Goal: Task Accomplishment & Management: Manage account settings

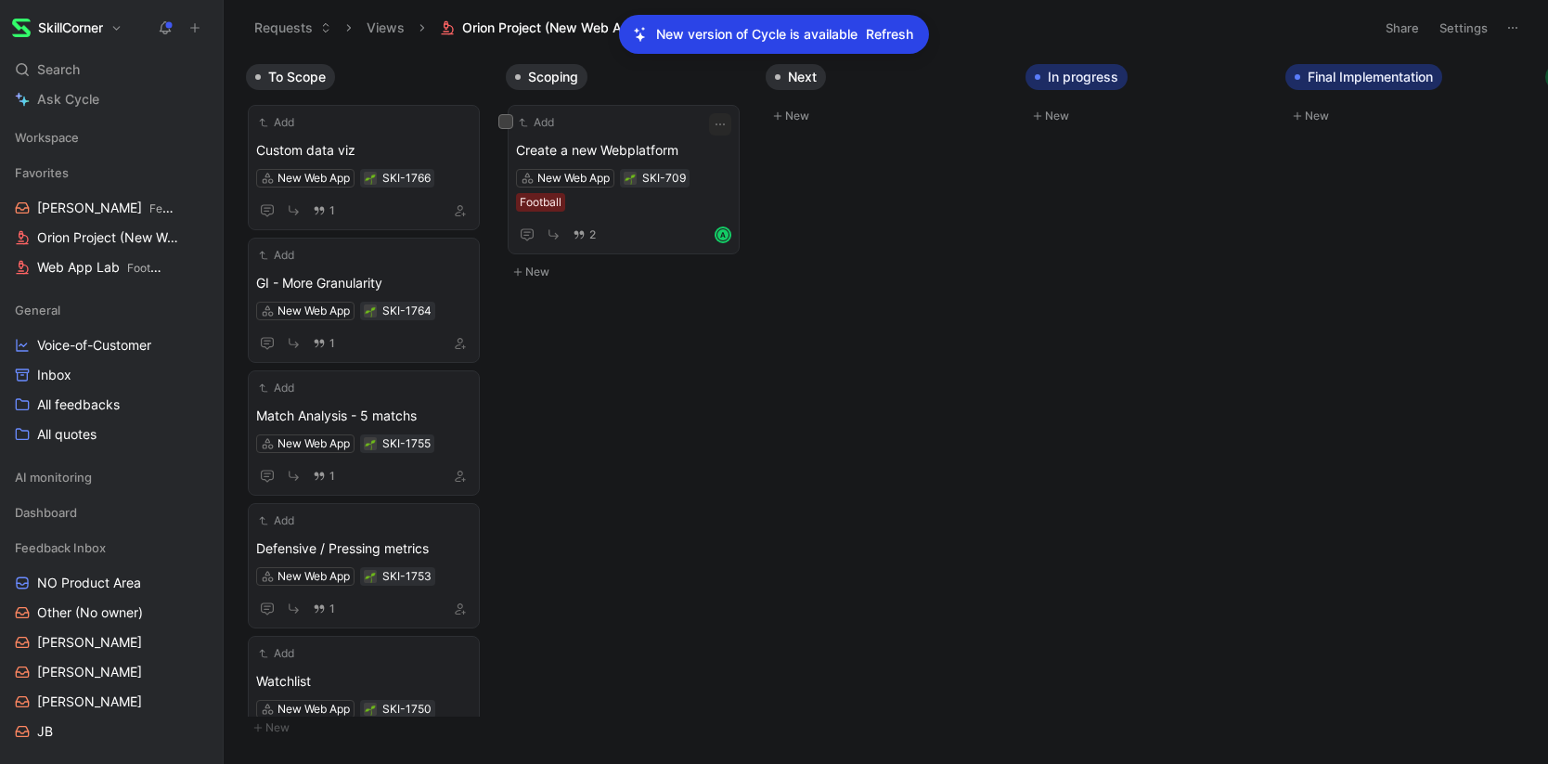
scroll to position [71, 0]
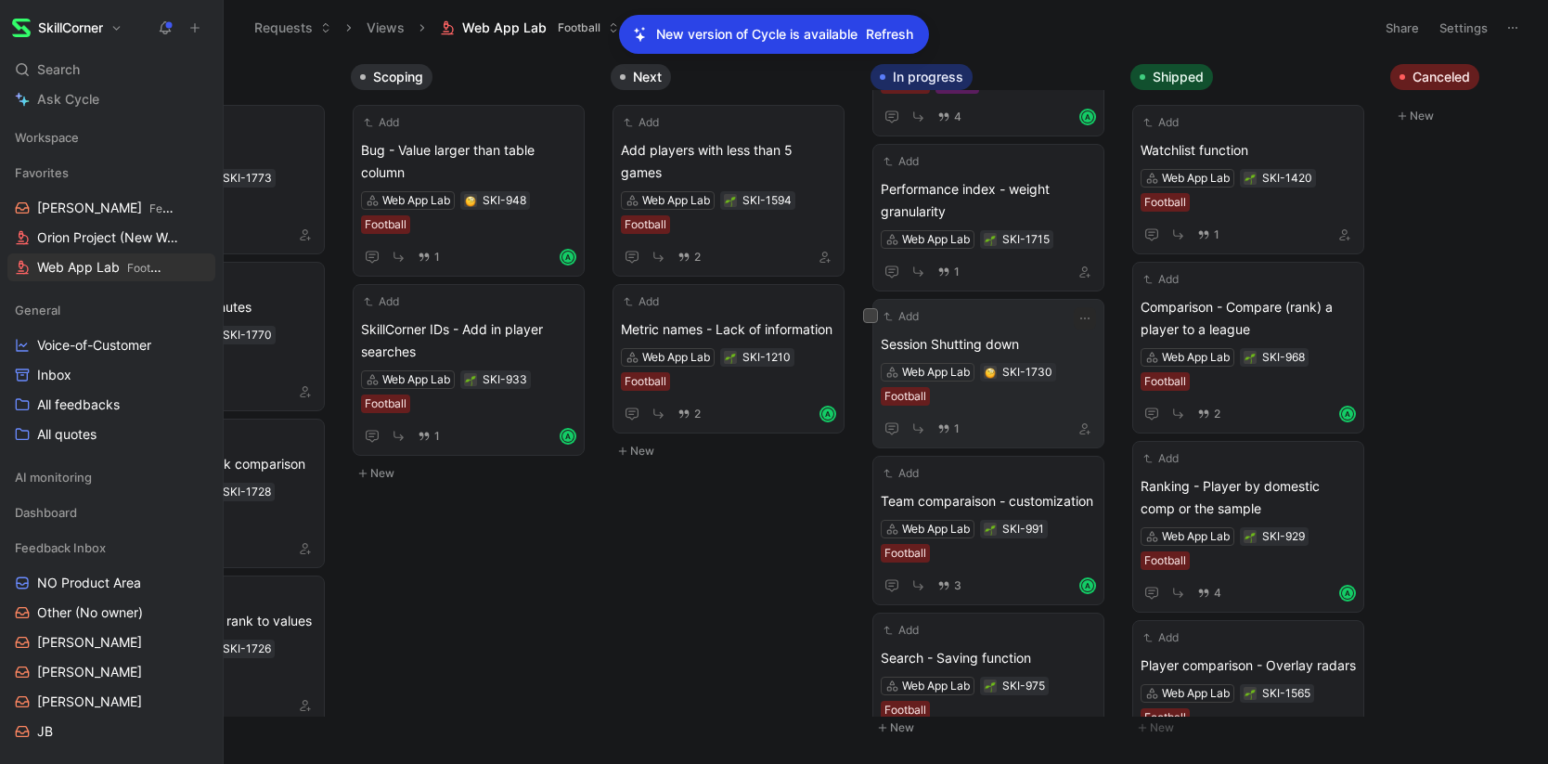
scroll to position [237, 0]
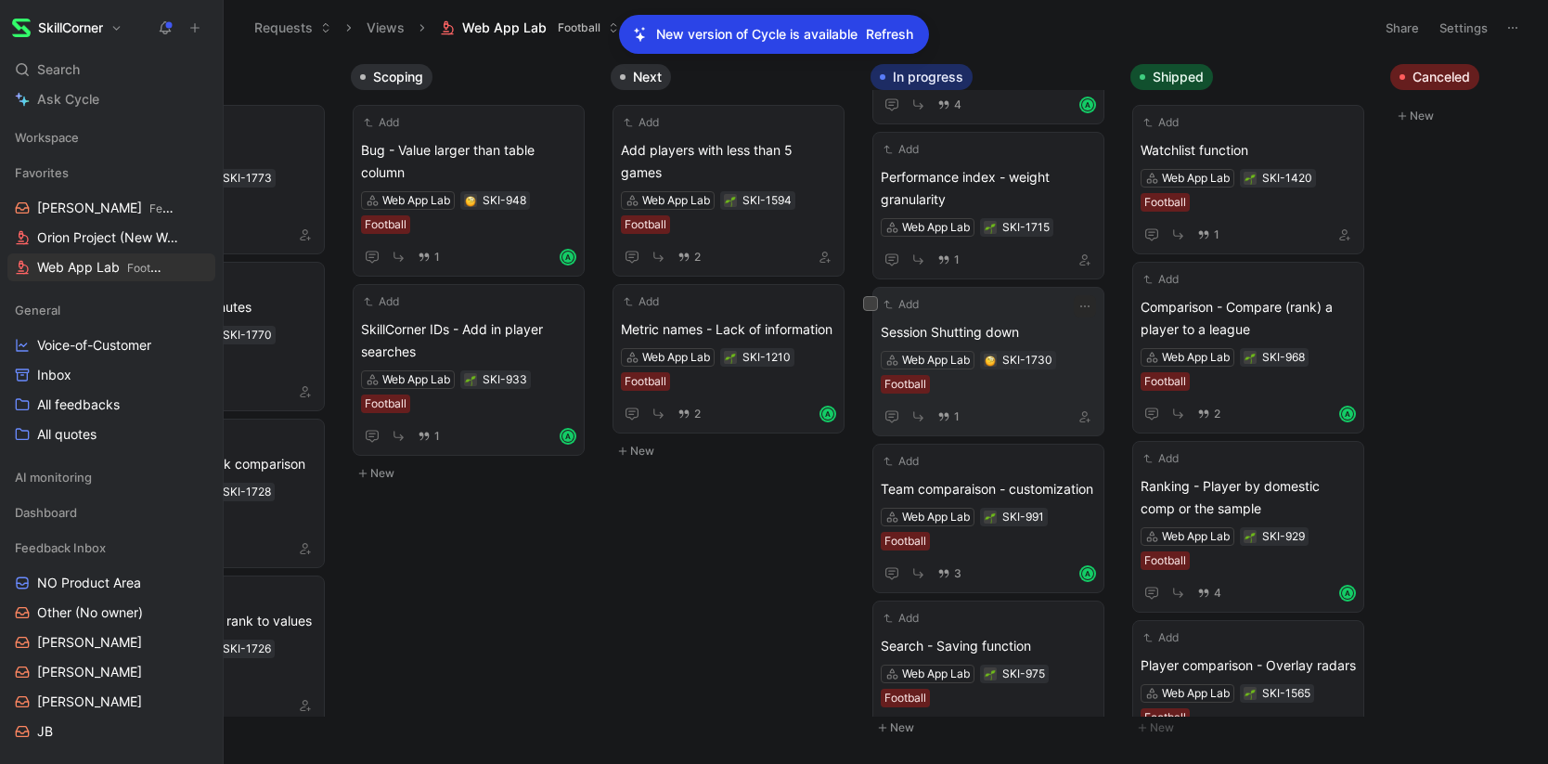
click at [1012, 318] on div "Add Session Shutting down Web App Lab SKI-1730 Football 1" at bounding box center [988, 361] width 215 height 133
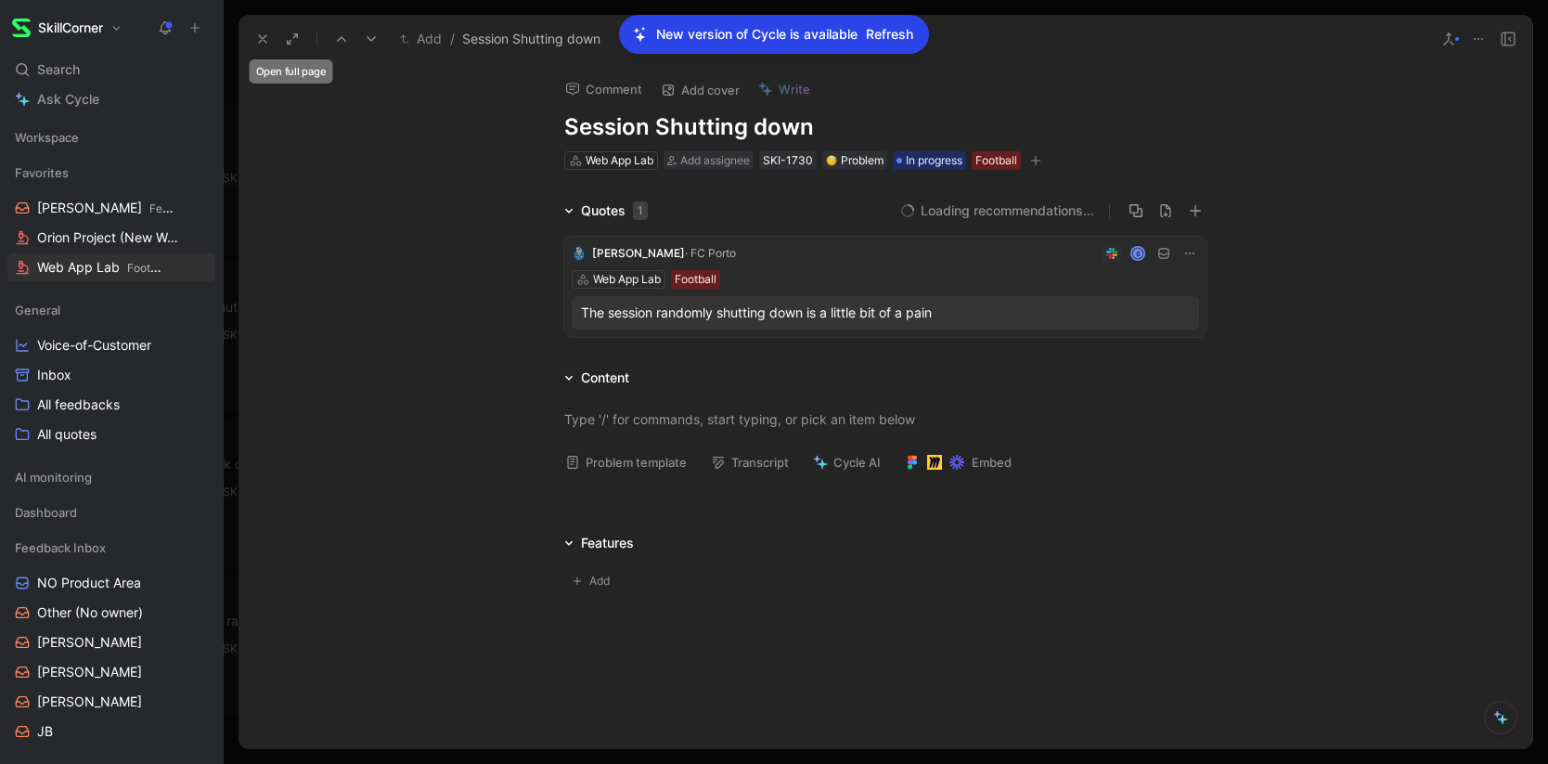
click at [265, 42] on use at bounding box center [262, 38] width 7 height 7
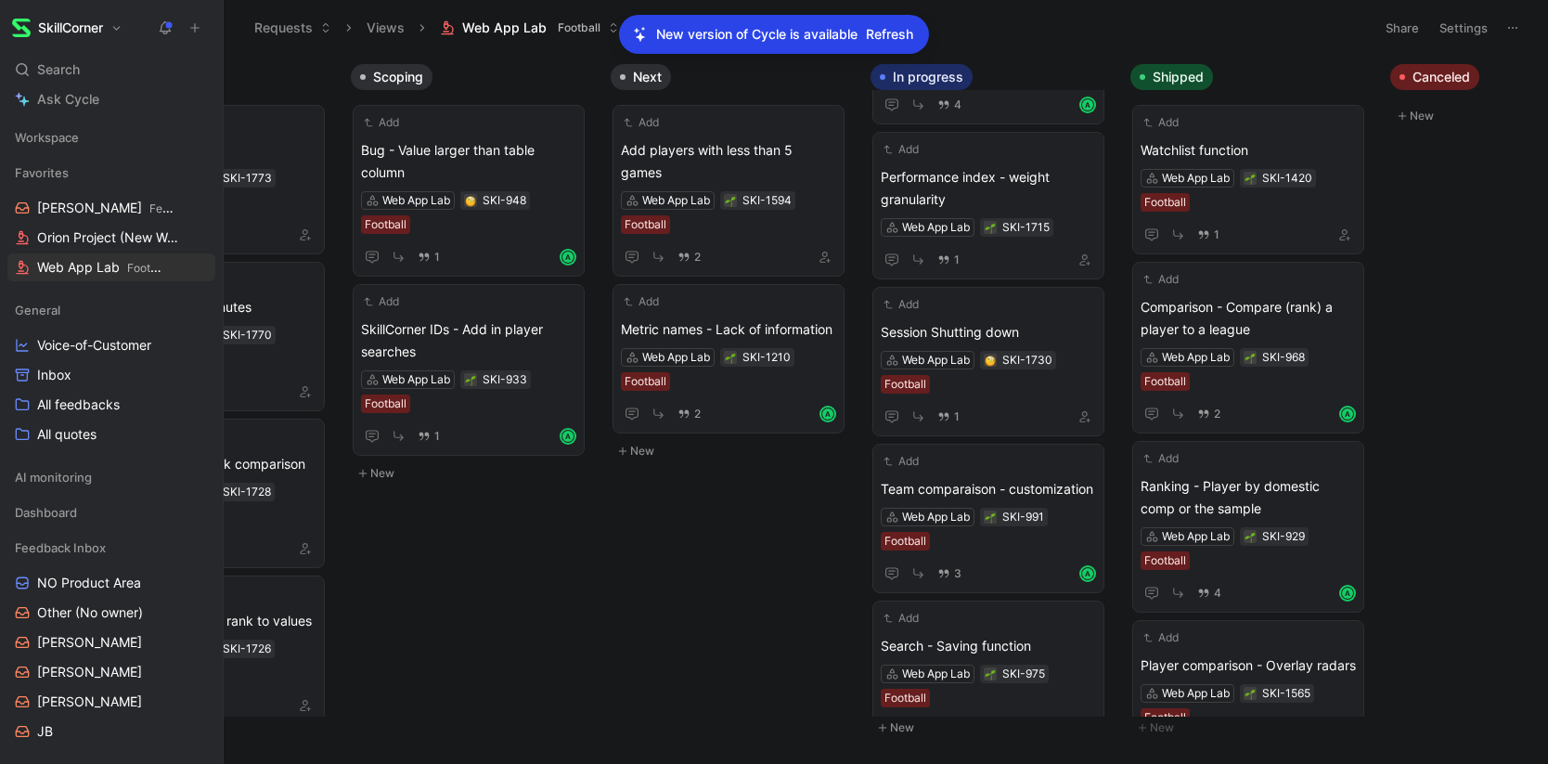
click at [896, 35] on span "Refresh" at bounding box center [889, 34] width 47 height 22
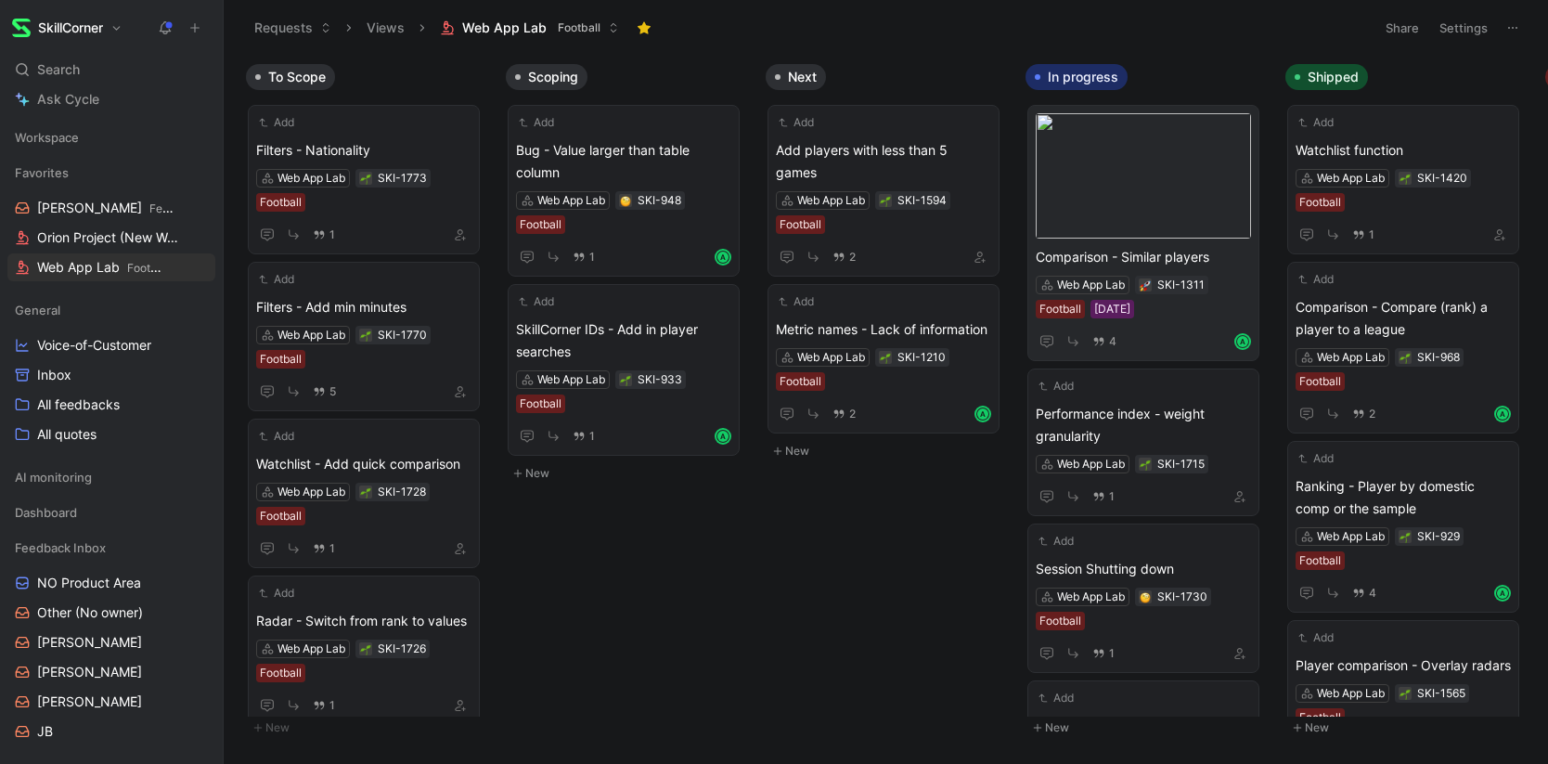
scroll to position [0, 265]
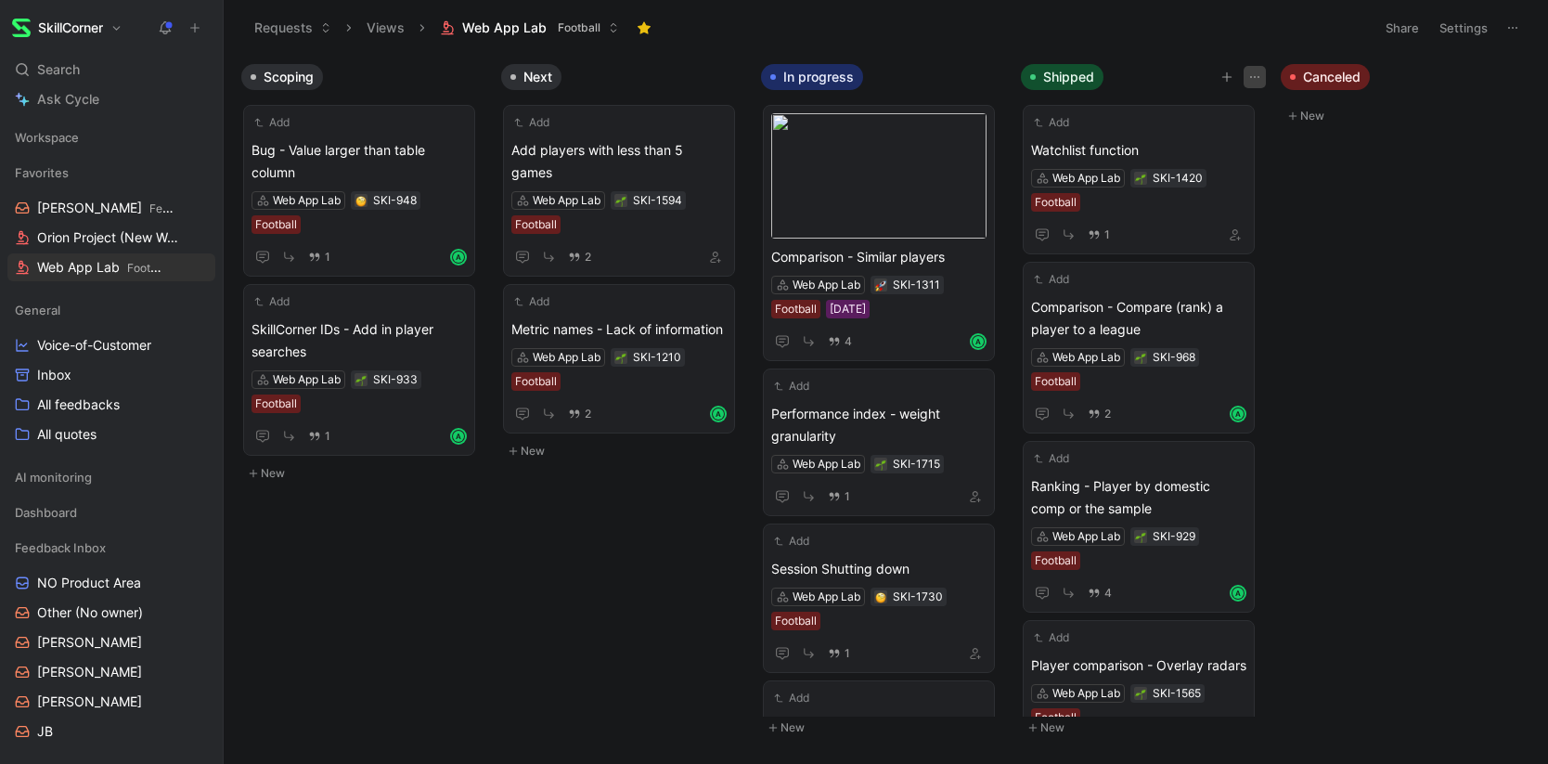
click at [1259, 76] on use "button" at bounding box center [1254, 77] width 9 height 2
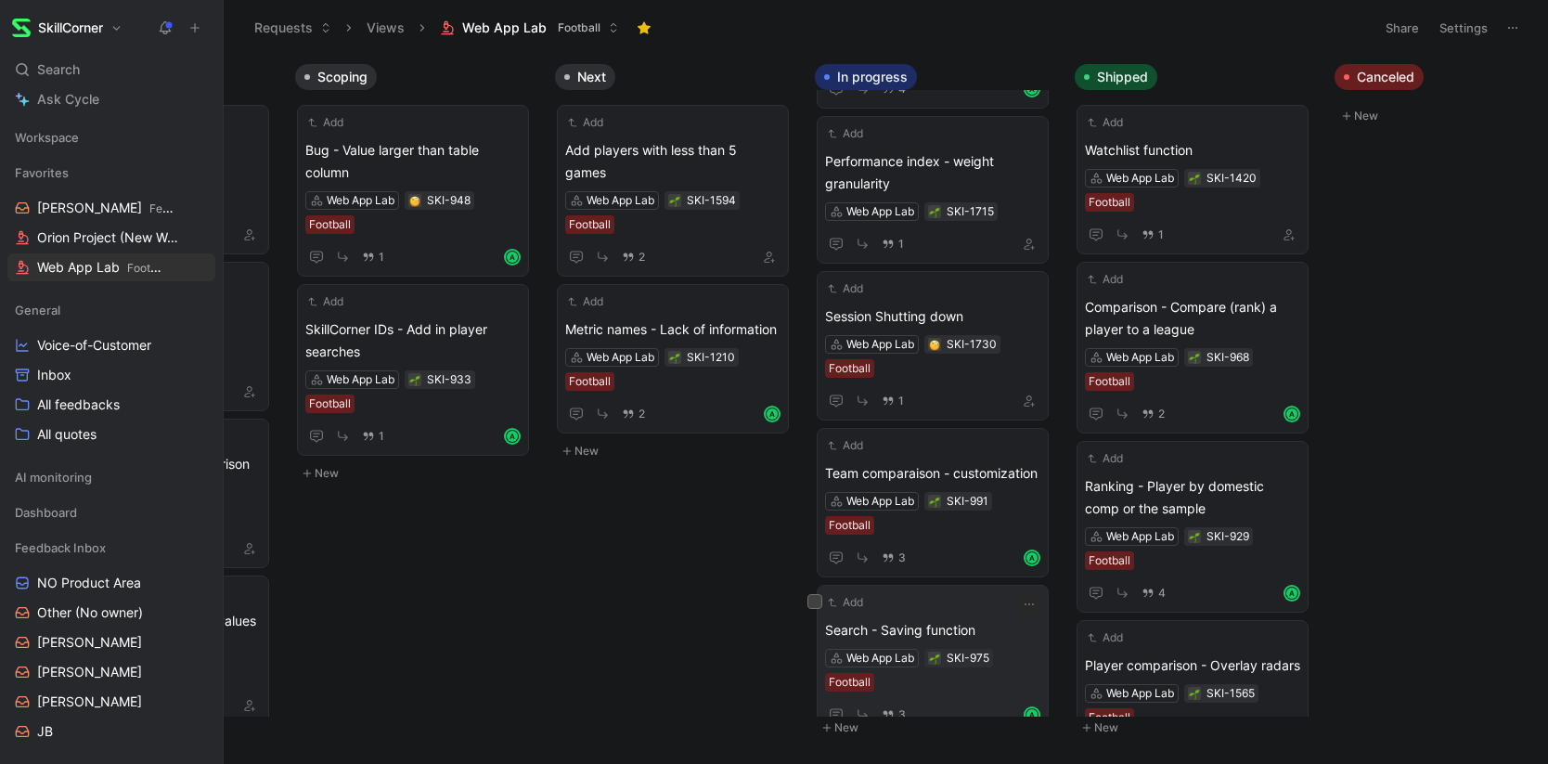
scroll to position [0, 0]
